Goal: Transaction & Acquisition: Purchase product/service

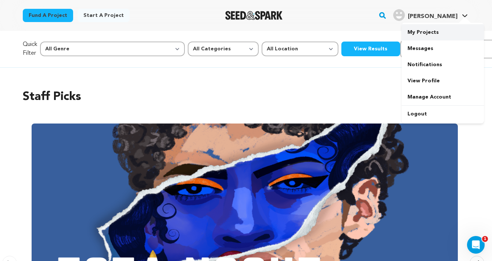
click at [436, 32] on link "My Projects" at bounding box center [443, 32] width 82 height 16
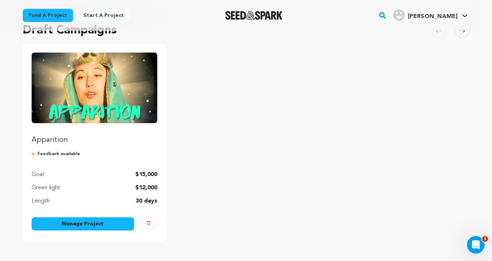
scroll to position [64, 0]
click at [84, 97] on img "Fund Apparition" at bounding box center [95, 87] width 126 height 71
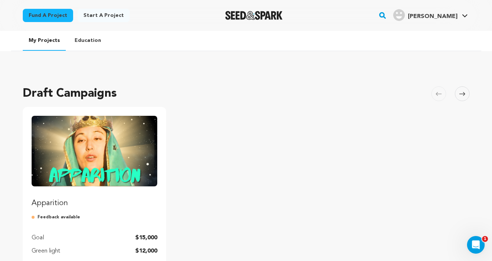
click at [245, 124] on ul "Apparition Feedback available Goal $15,000 Green light $12,000 Length 30 days M…" at bounding box center [246, 206] width 447 height 199
